Goal: Task Accomplishment & Management: Manage account settings

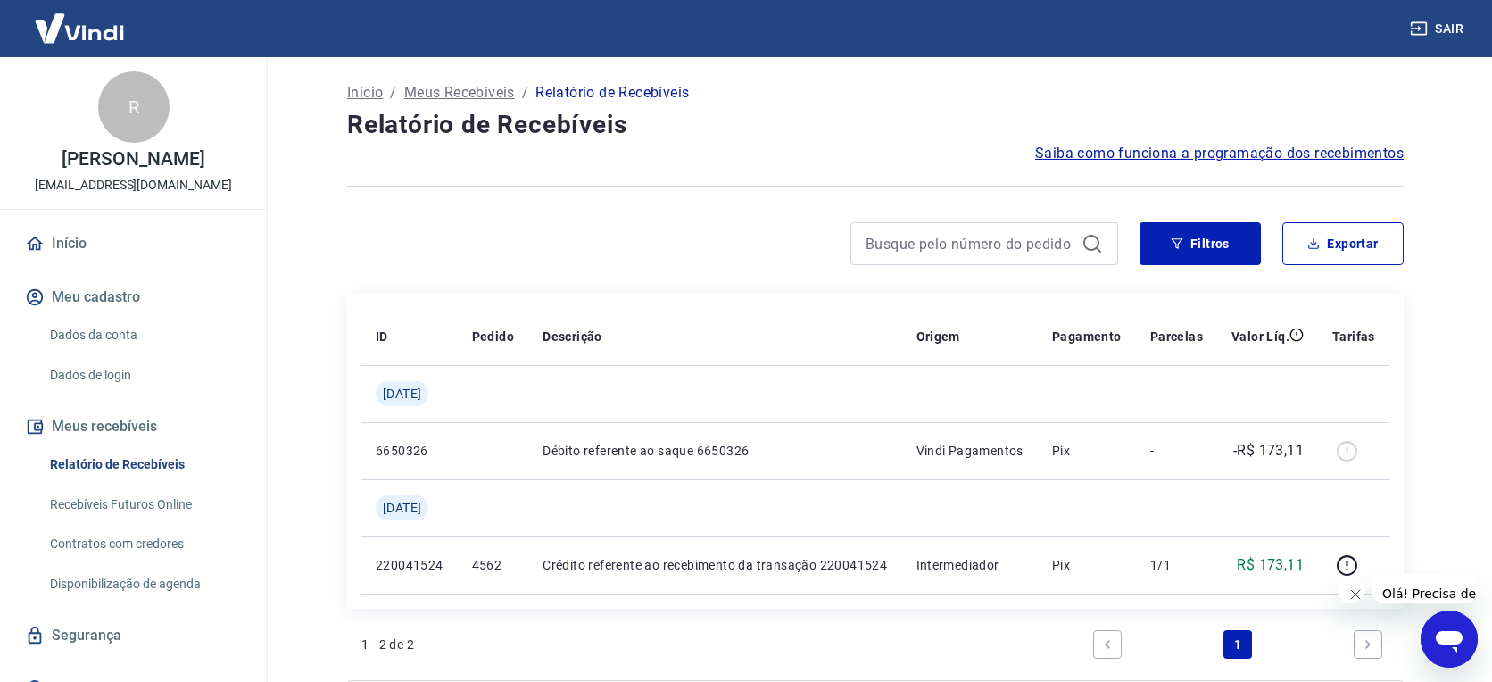
click at [913, 222] on div at bounding box center [984, 243] width 268 height 43
click at [914, 233] on input at bounding box center [969, 243] width 209 height 27
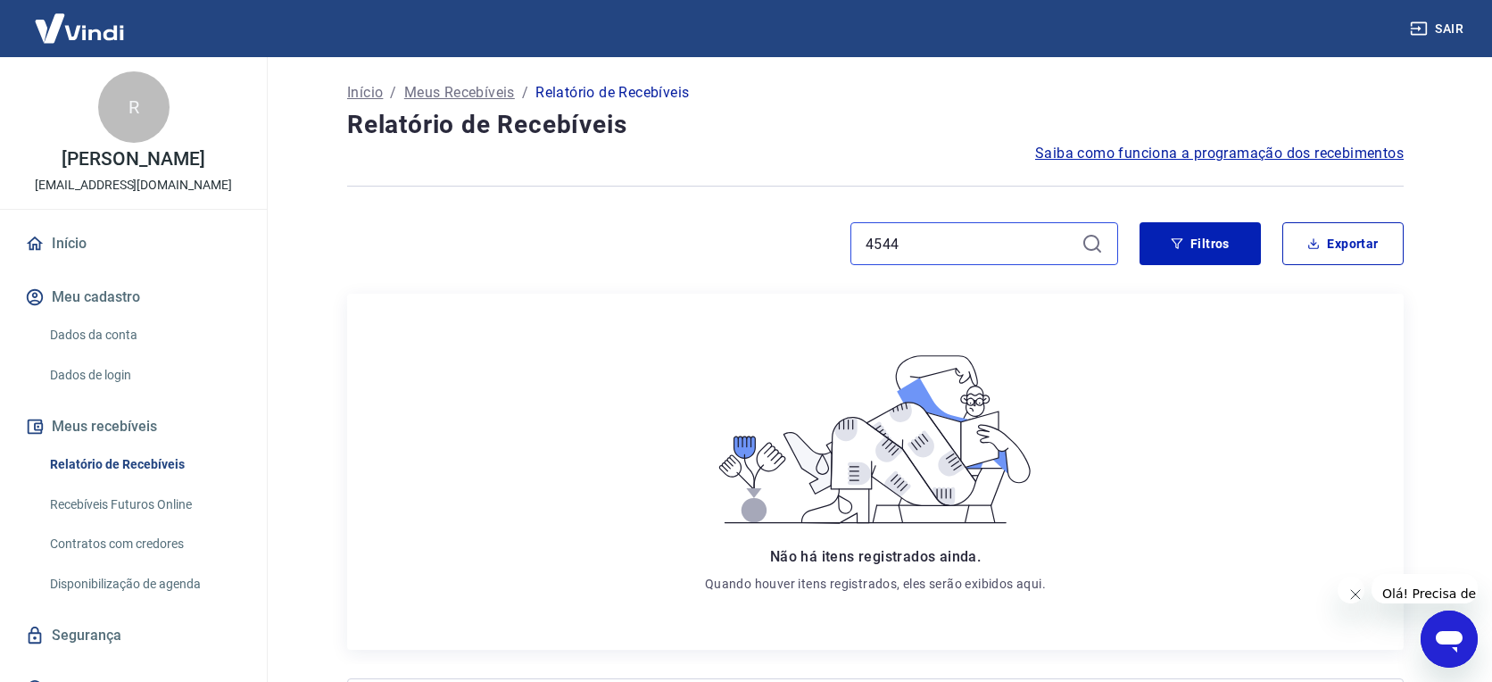
type input "4544"
click at [1340, 246] on button "Exportar" at bounding box center [1342, 243] width 121 height 43
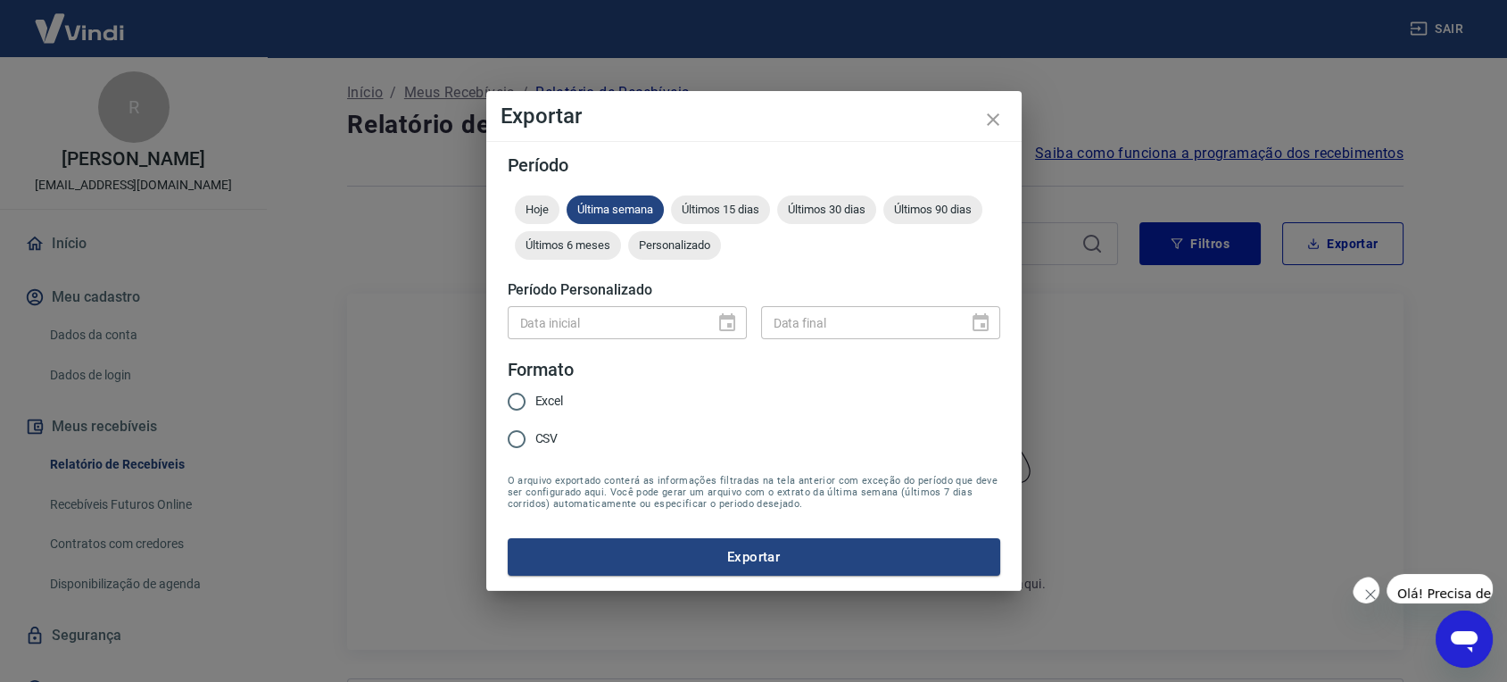
drag, startPoint x: 1212, startPoint y: 331, endPoint x: 1196, endPoint y: 328, distance: 16.3
click at [1207, 331] on div "Exportar Período Hoje Última semana Últimos 15 dias Últimos 30 dias Últimos 90 …" at bounding box center [753, 341] width 1507 height 682
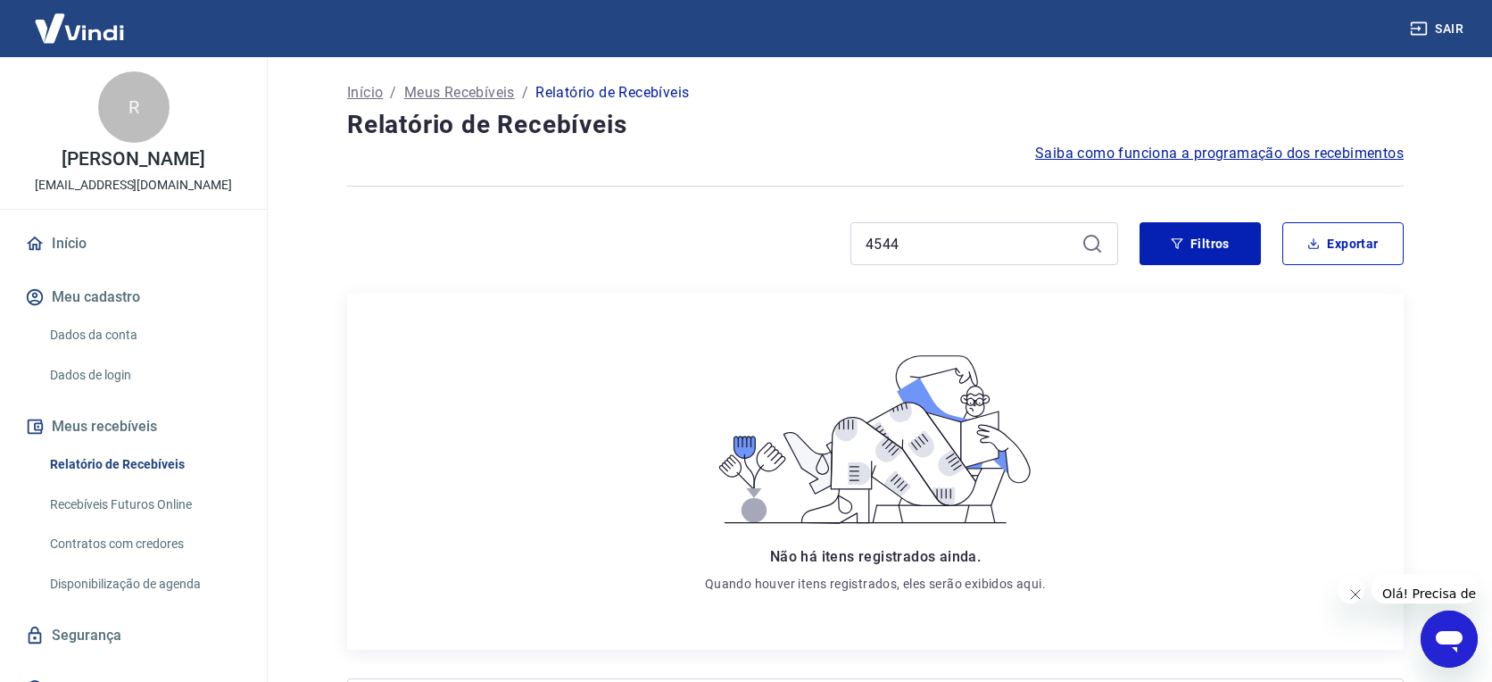
click at [129, 234] on link "Início" at bounding box center [133, 243] width 224 height 39
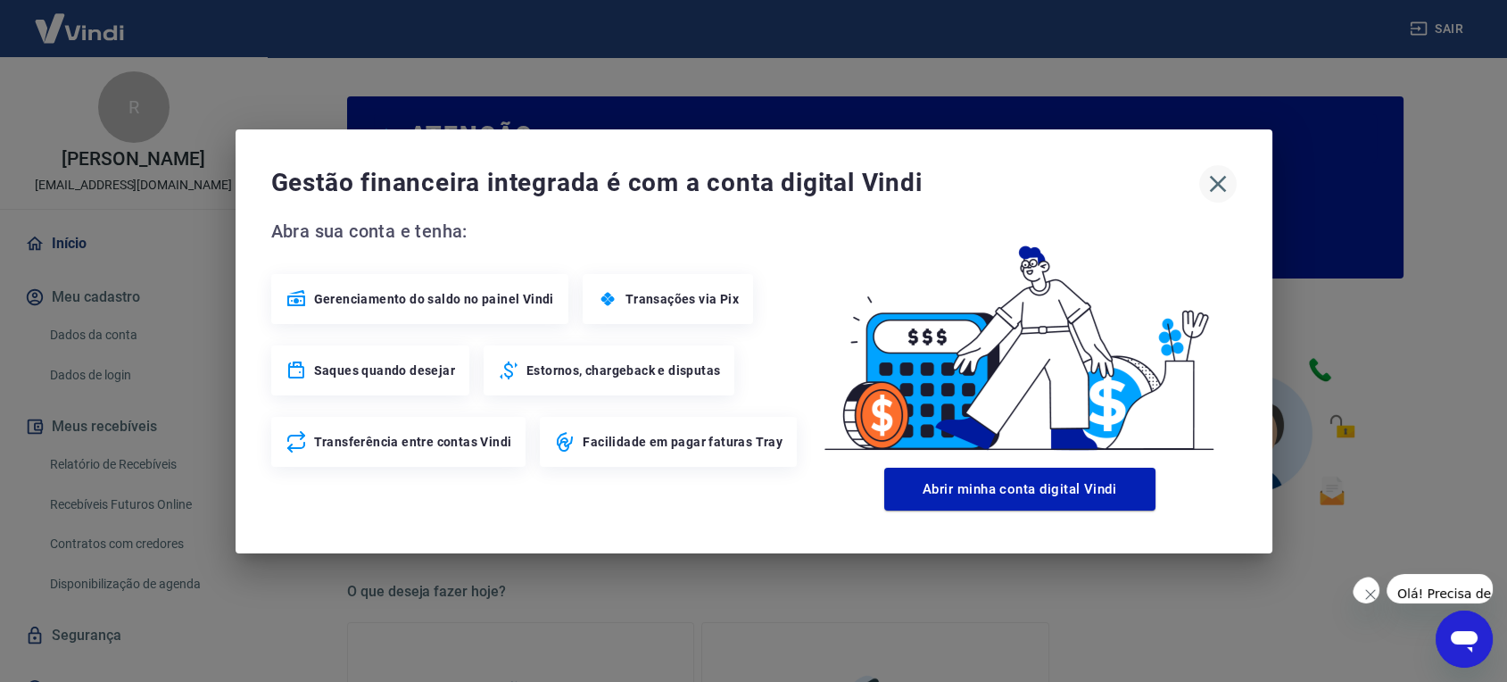
click at [1213, 187] on icon "button" at bounding box center [1217, 183] width 17 height 17
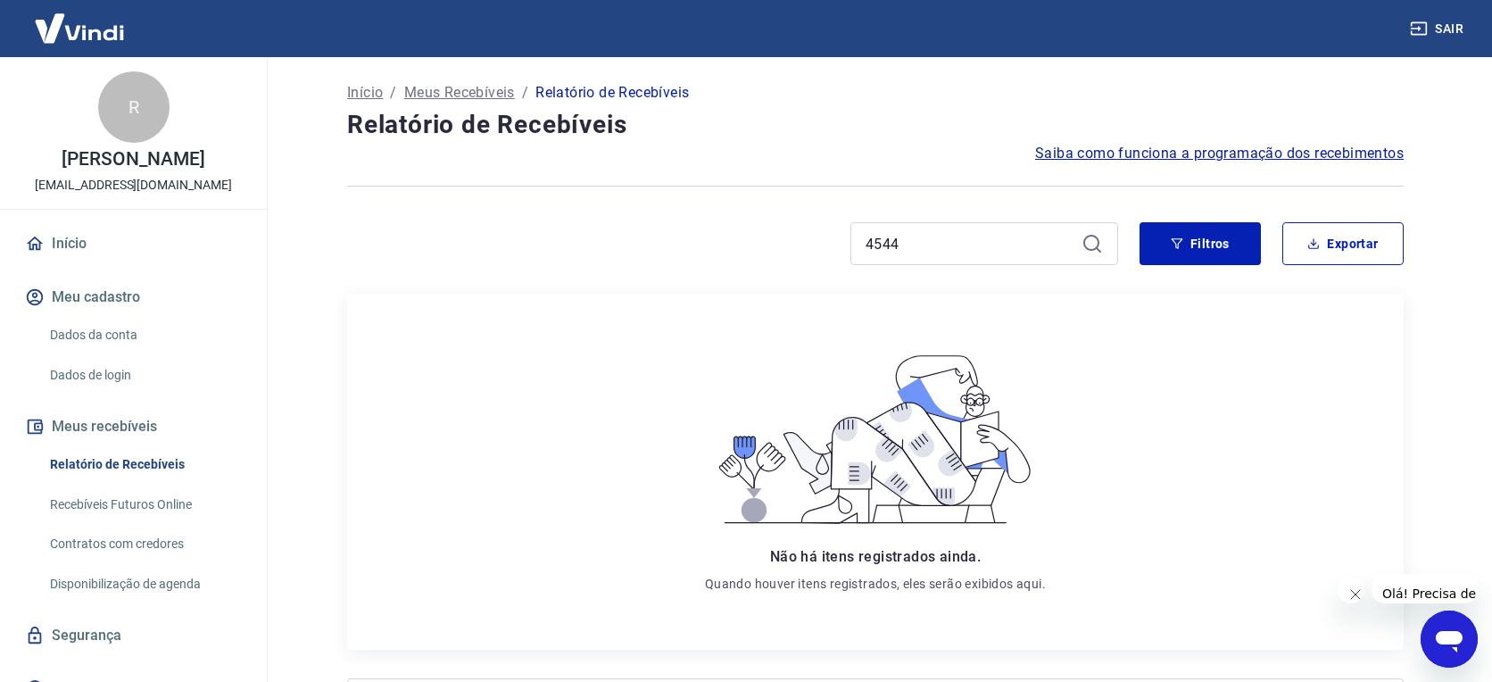
click at [1441, 633] on icon "Abrir janela de mensagens" at bounding box center [1448, 641] width 27 height 21
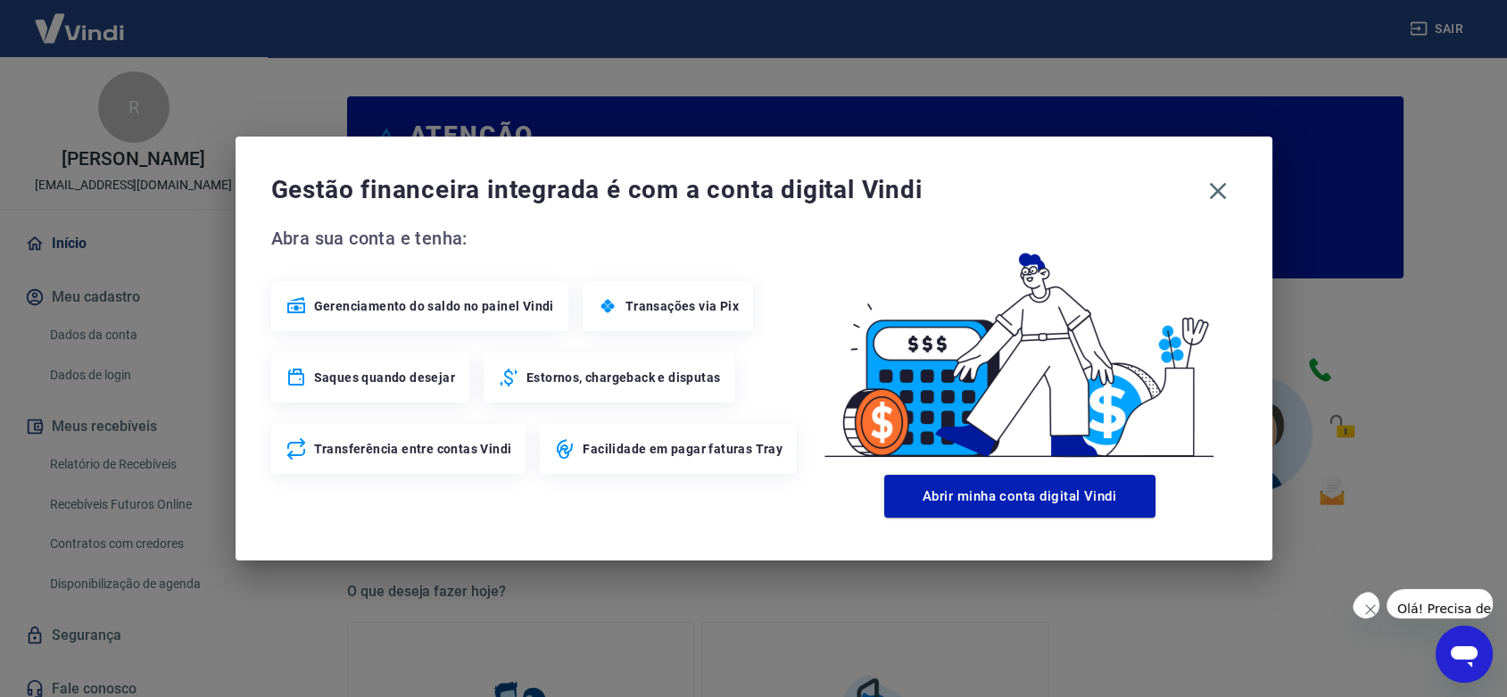
drag, startPoint x: 1224, startPoint y: 187, endPoint x: 1226, endPoint y: 247, distance: 59.8
click at [1226, 247] on div "Gestão financeira integrada é com a conta digital Vindi Abra sua conta e tenha:…" at bounding box center [754, 348] width 1037 height 424
click at [1222, 191] on icon "button" at bounding box center [1217, 191] width 29 height 29
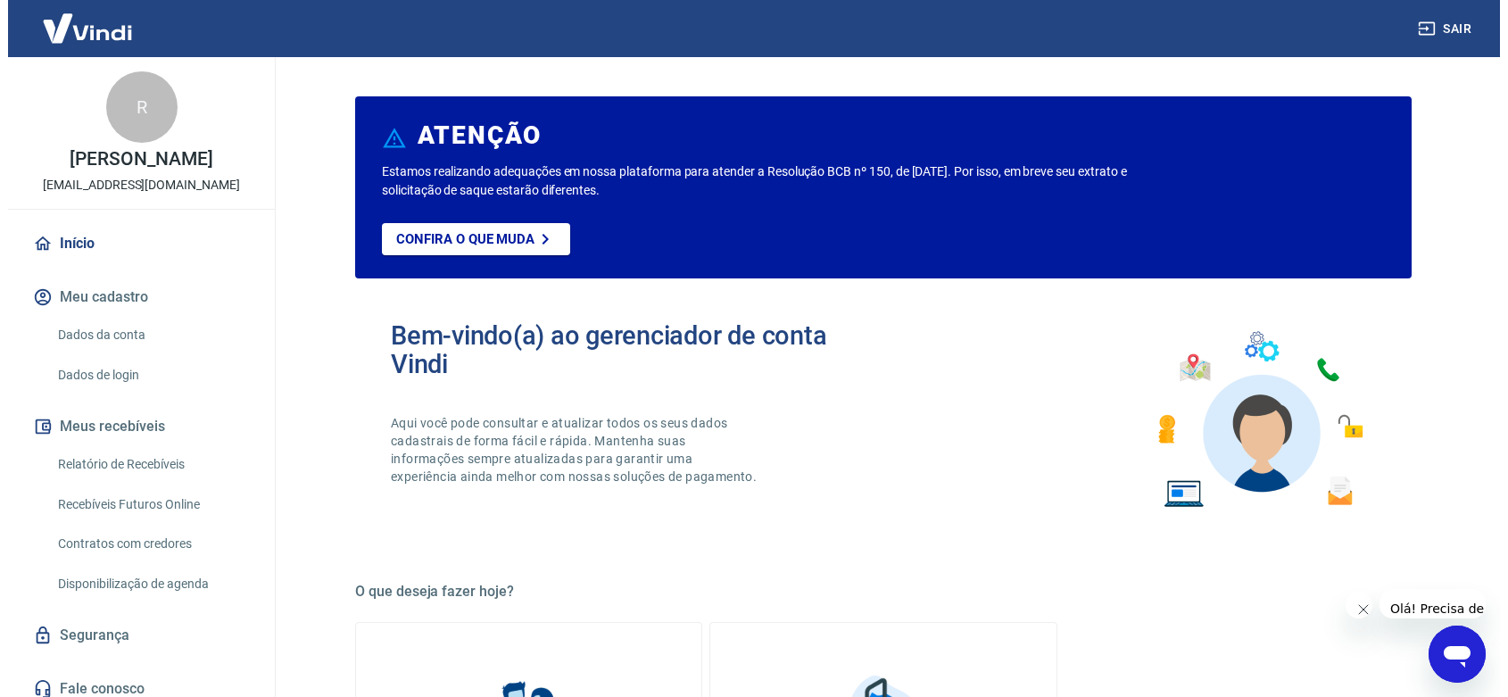
scroll to position [396, 0]
